Goal: Transaction & Acquisition: Book appointment/travel/reservation

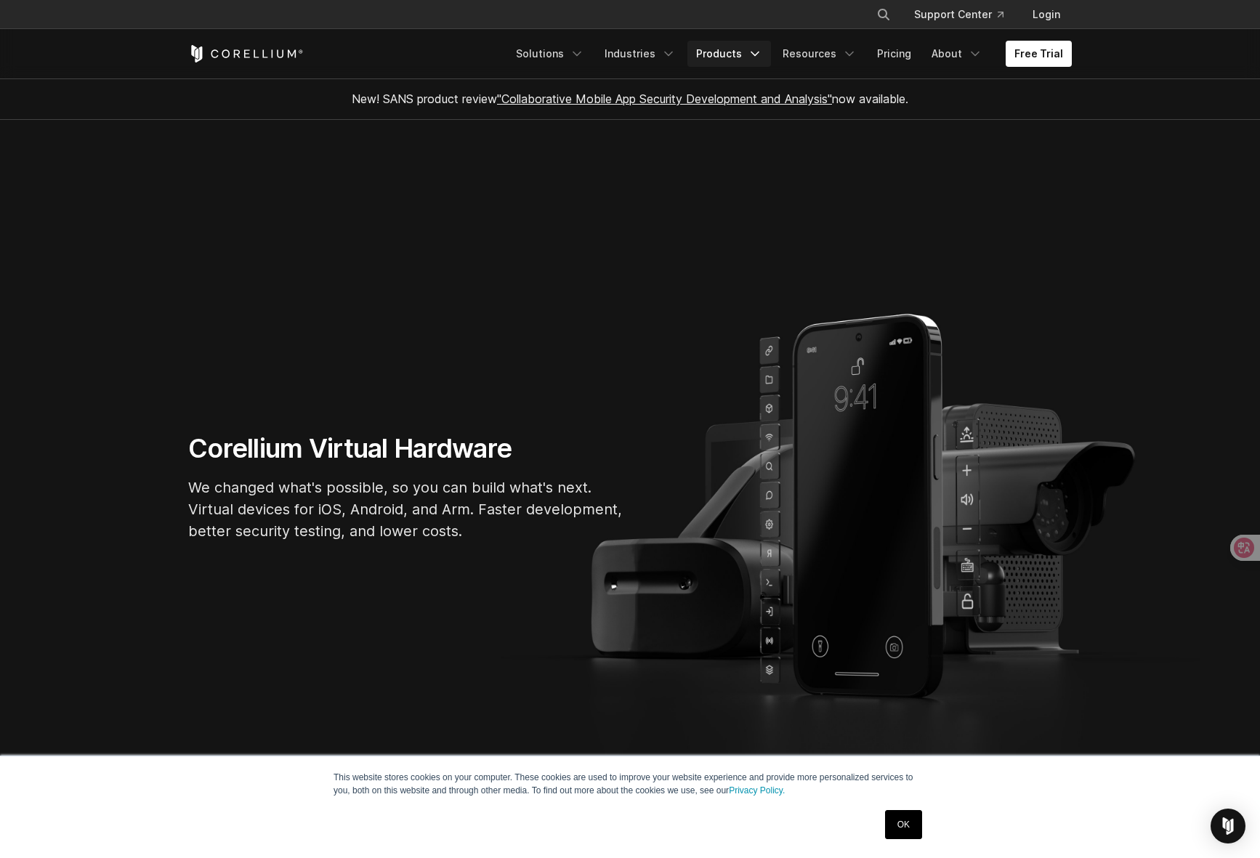
click at [725, 53] on link "Products" at bounding box center [730, 54] width 84 height 26
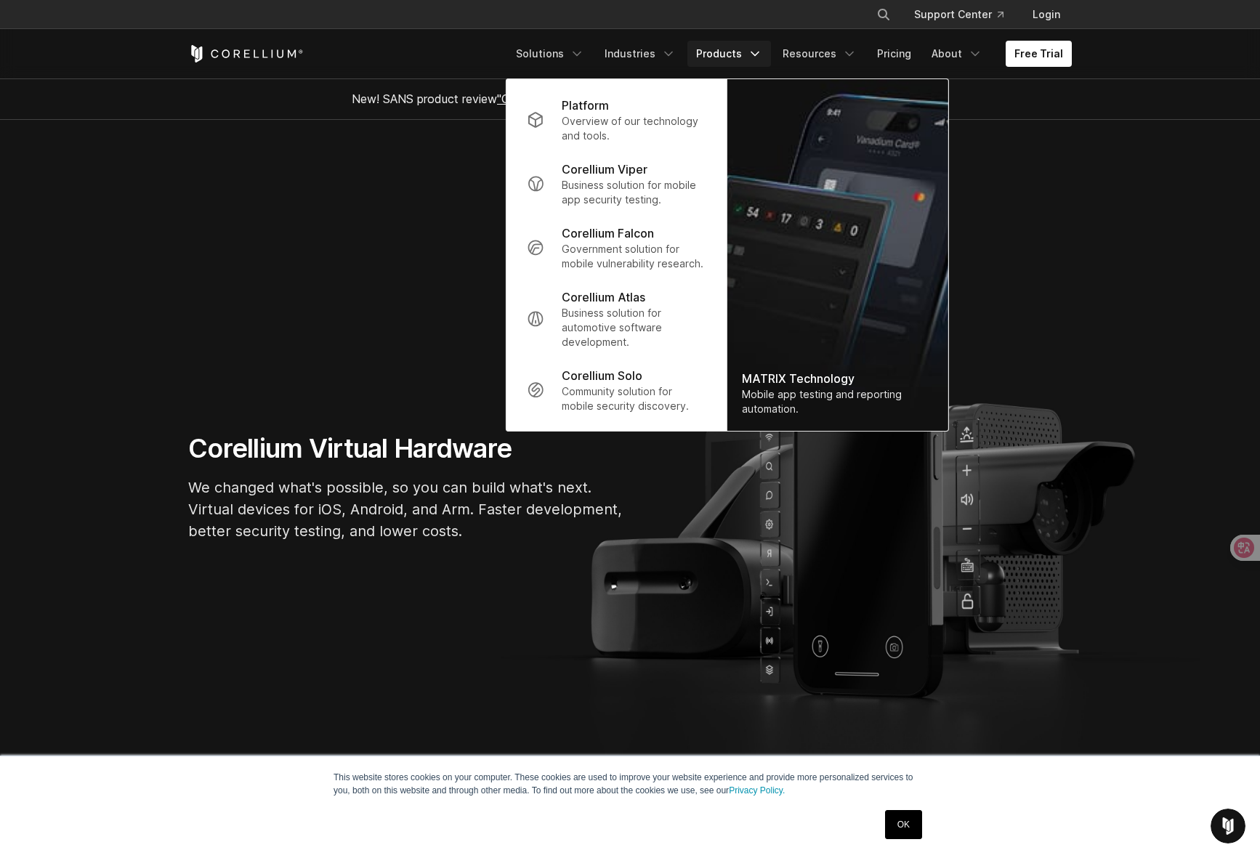
click at [778, 528] on div "Corellium Virtual Hardware We changed what's possible, so you can build what's …" at bounding box center [630, 492] width 913 height 121
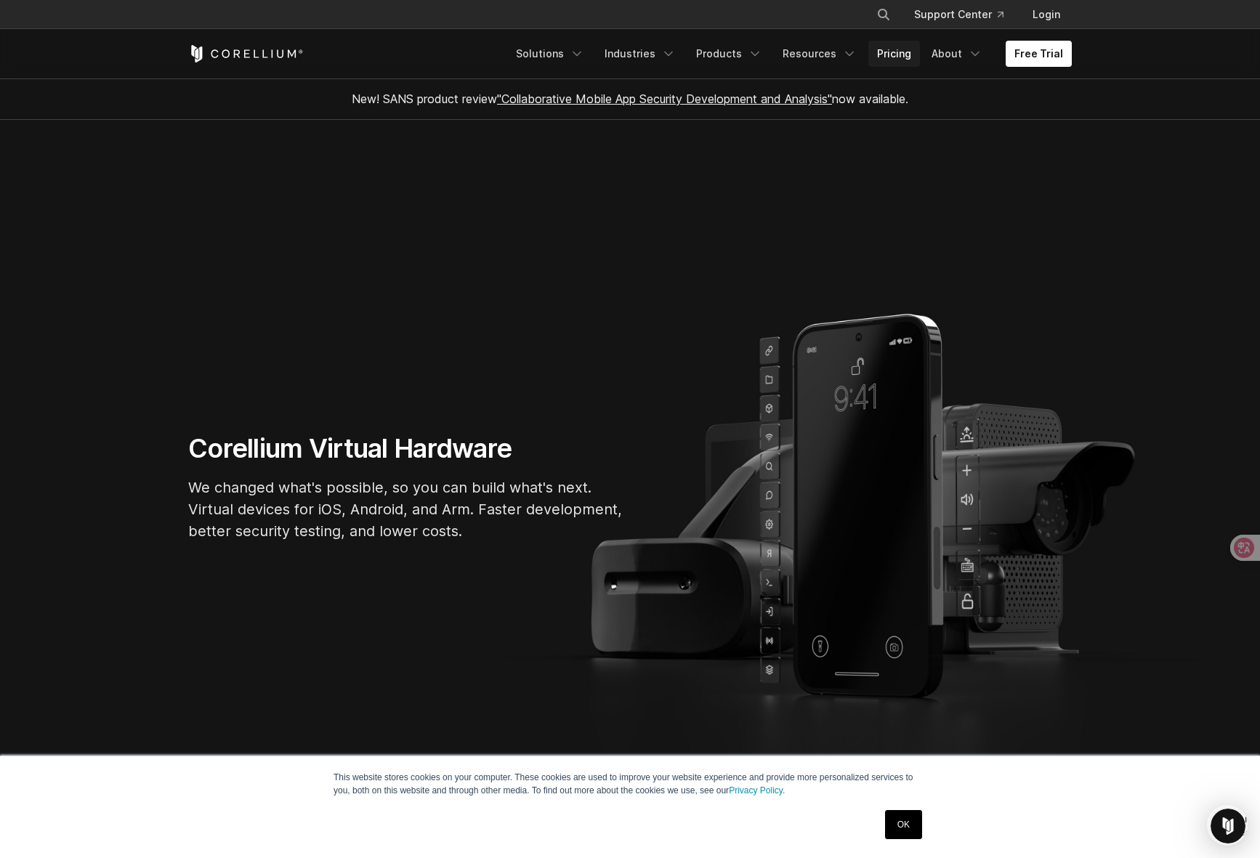
click at [882, 47] on link "Pricing" at bounding box center [895, 54] width 52 height 26
click at [1036, 55] on link "Free Trial" at bounding box center [1039, 54] width 66 height 26
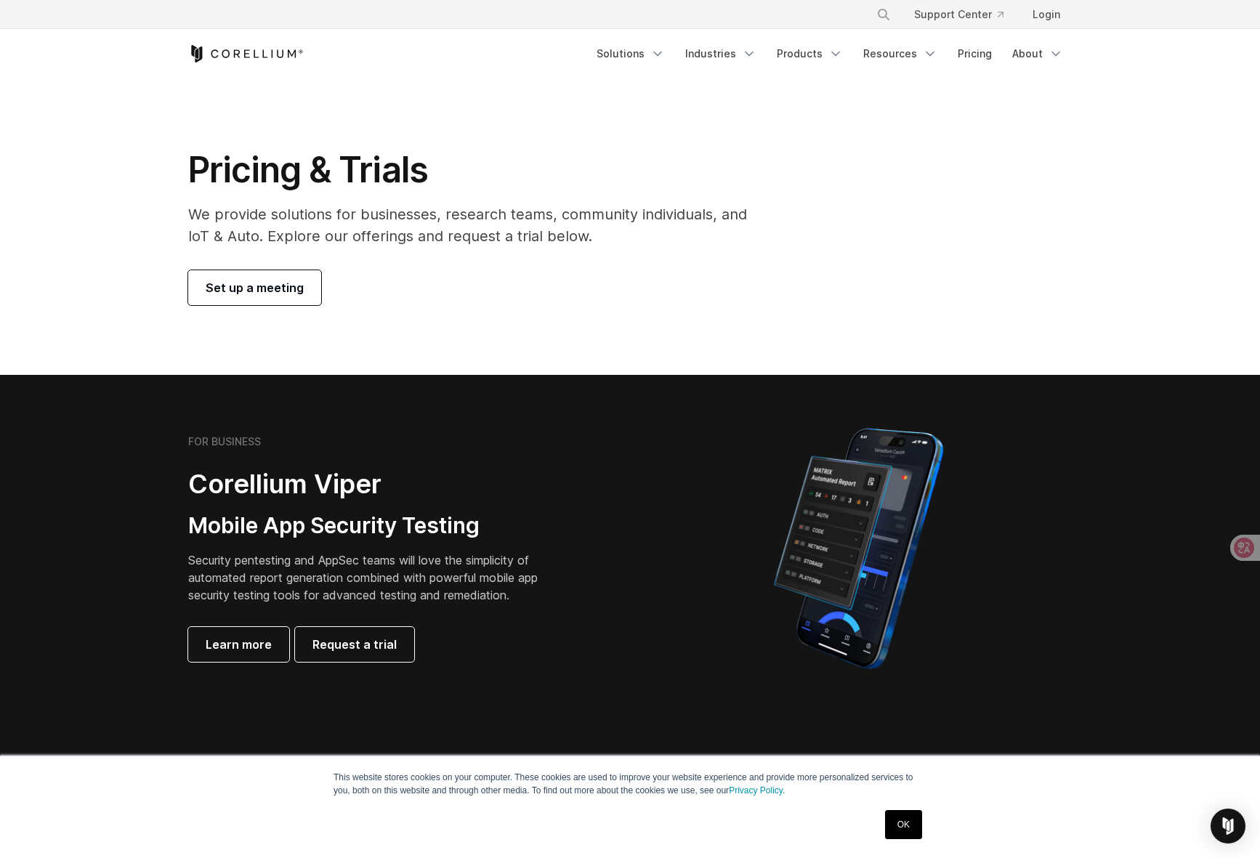
click at [273, 289] on span "Set up a meeting" at bounding box center [255, 287] width 98 height 17
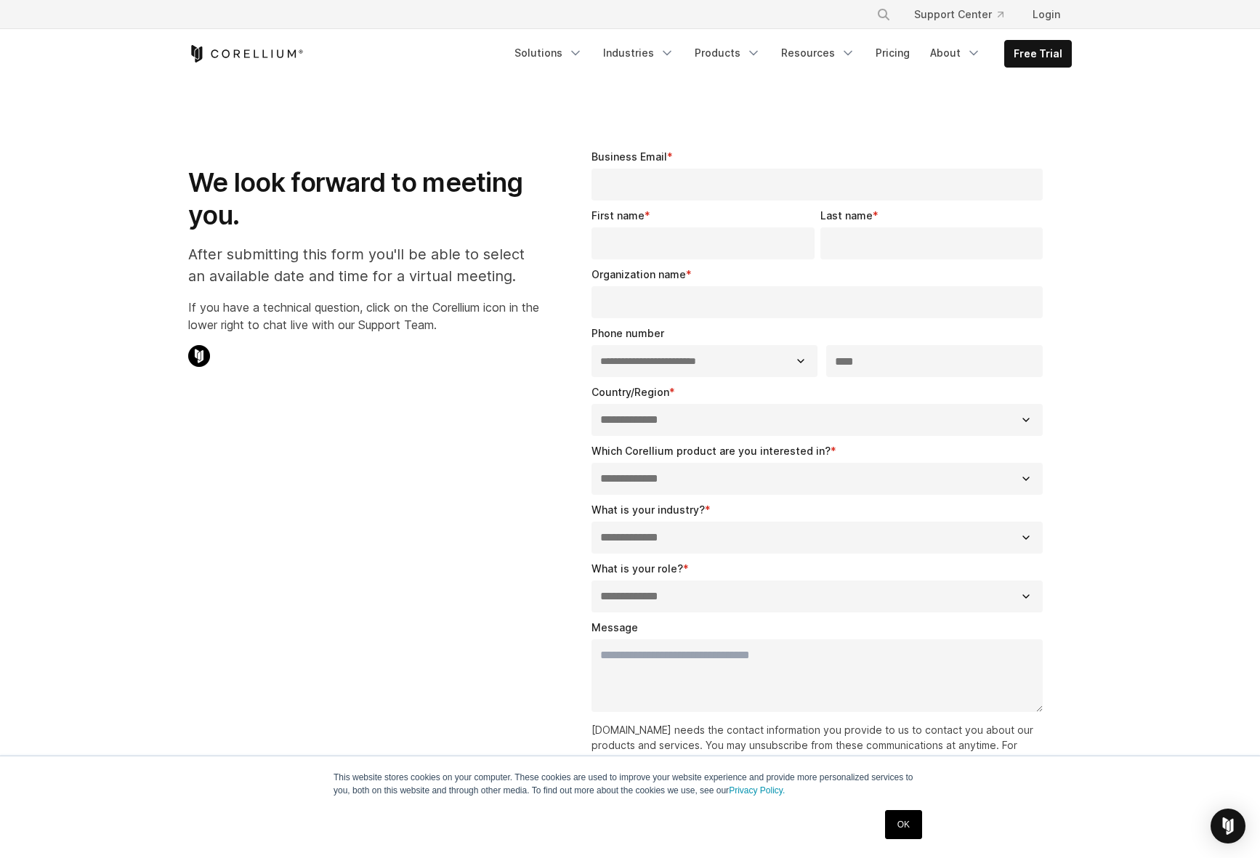
select select "**"
click at [813, 50] on link "Resources" at bounding box center [819, 53] width 92 height 26
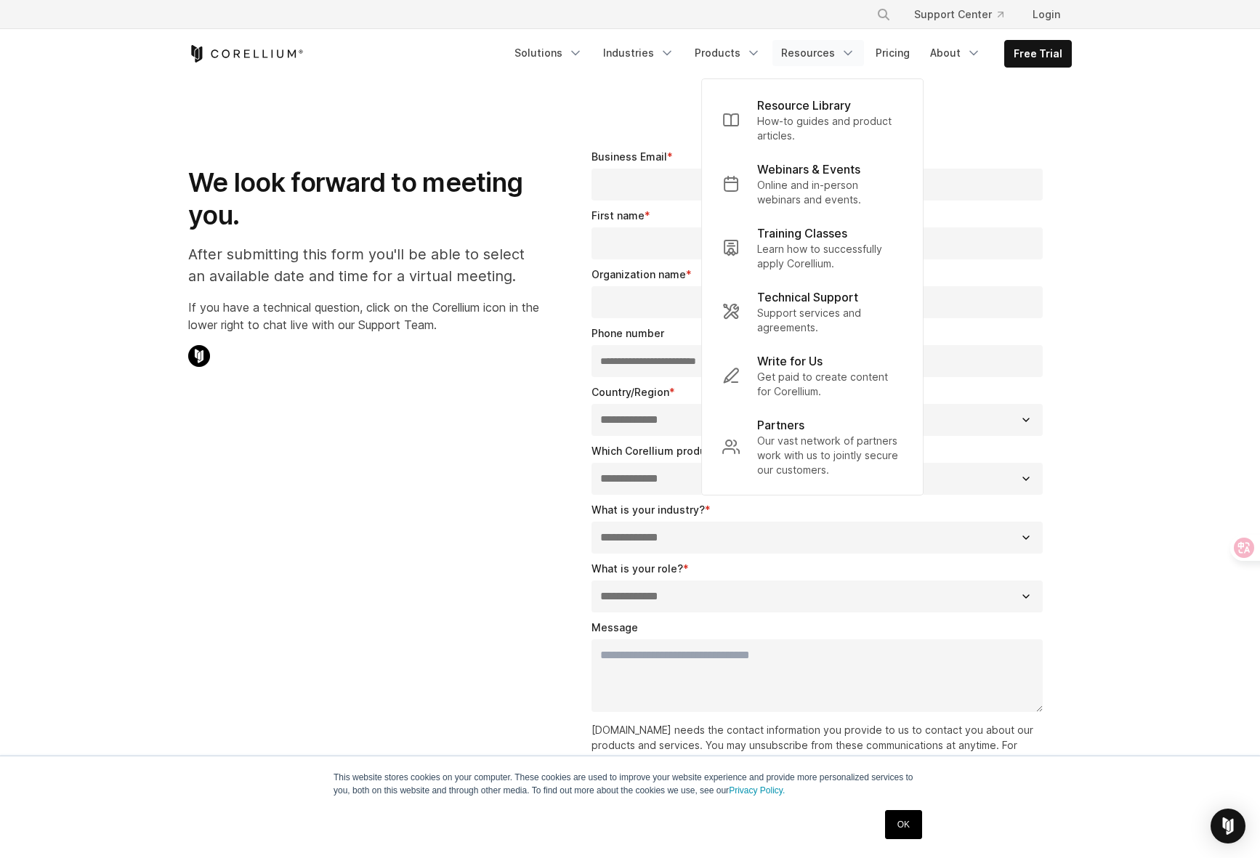
click at [269, 52] on icon "Corellium Home" at bounding box center [246, 53] width 116 height 17
